Goal: Transaction & Acquisition: Subscribe to service/newsletter

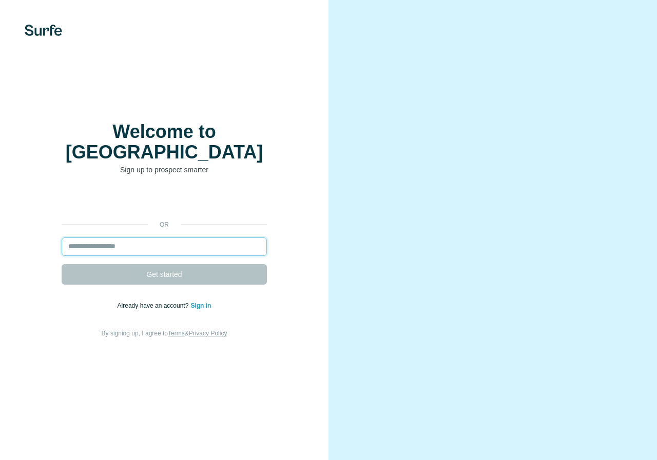
click at [160, 238] on input "email" at bounding box center [164, 247] width 205 height 18
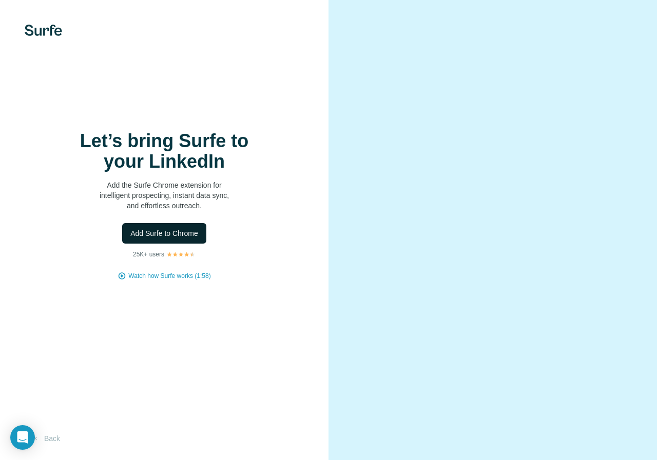
click at [178, 229] on span "Add Surfe to Chrome" at bounding box center [164, 233] width 68 height 10
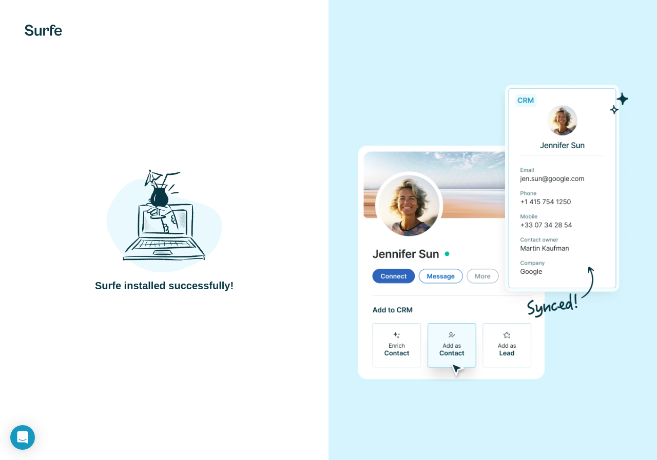
click at [252, 146] on div "Surfe installed successfully!" at bounding box center [164, 230] width 328 height 460
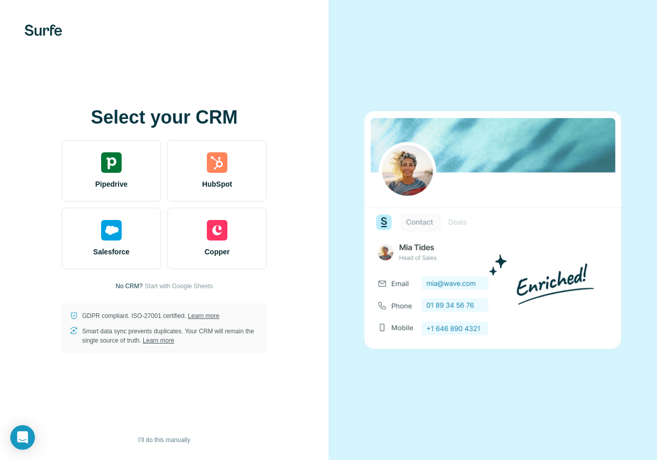
click at [174, 421] on div "Select your CRM Pipedrive HubSpot Salesforce Copper No CRM? Start with Google S…" at bounding box center [164, 230] width 328 height 460
click at [171, 434] on button "I’ll do this manually" at bounding box center [164, 440] width 66 height 15
